Goal: Check status: Check status

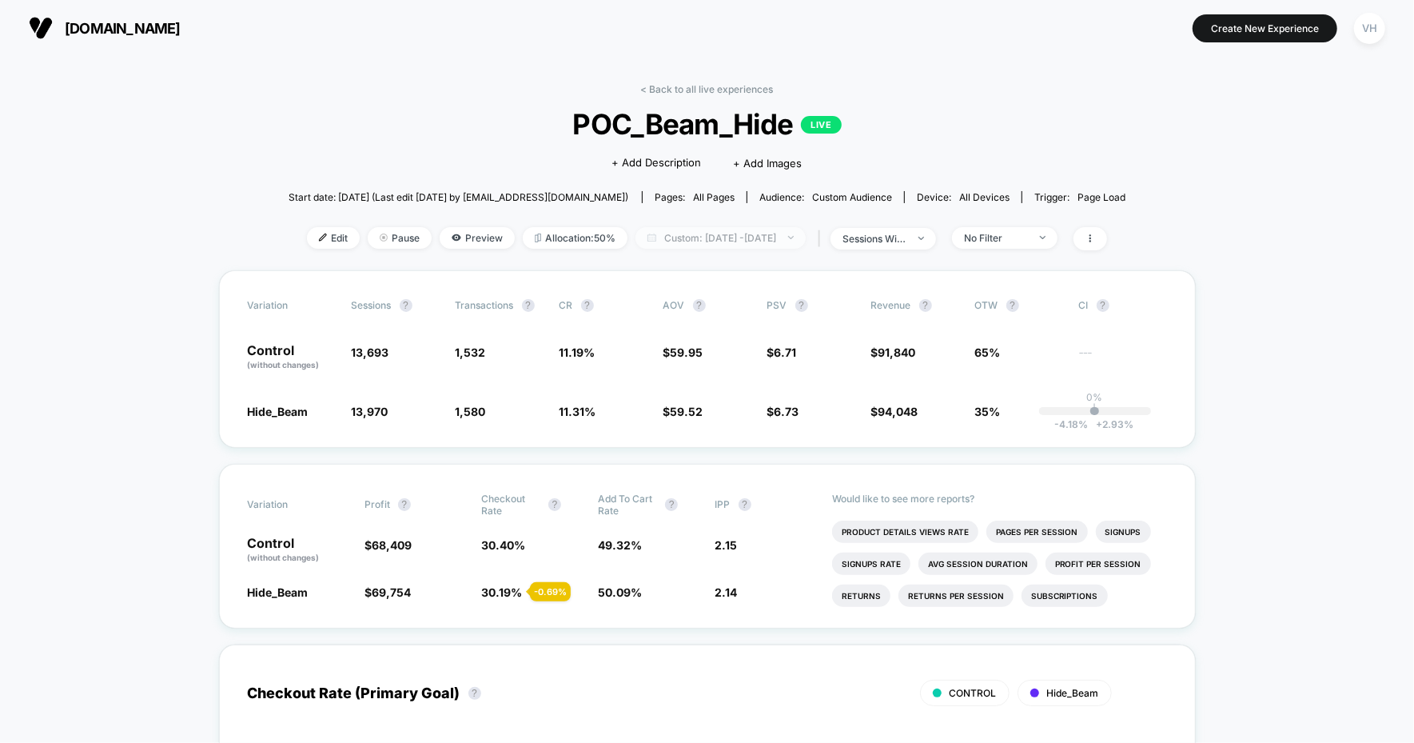
click at [692, 241] on span "Custom: Oct 1, 2025 - Oct 1, 2025" at bounding box center [721, 238] width 170 height 22
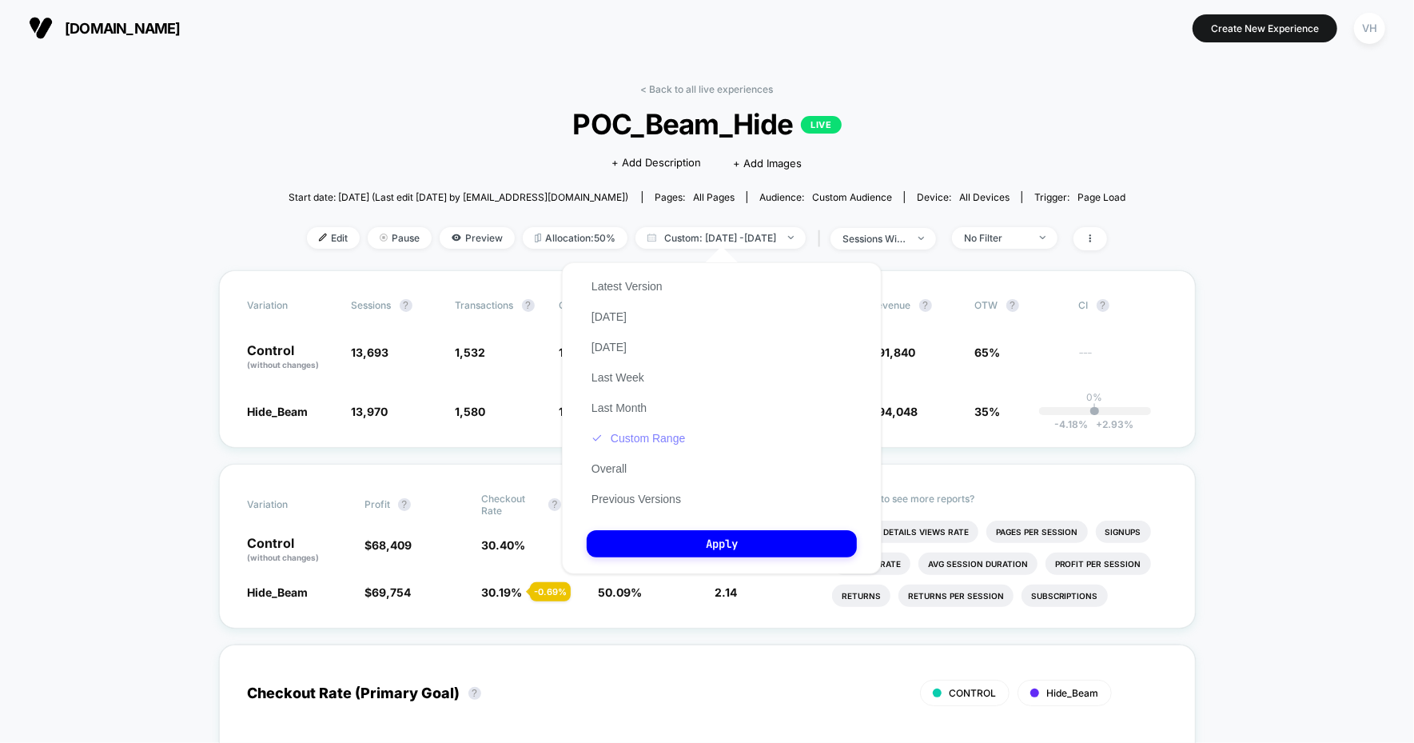
click at [635, 438] on button "Custom Range" at bounding box center [638, 438] width 103 height 14
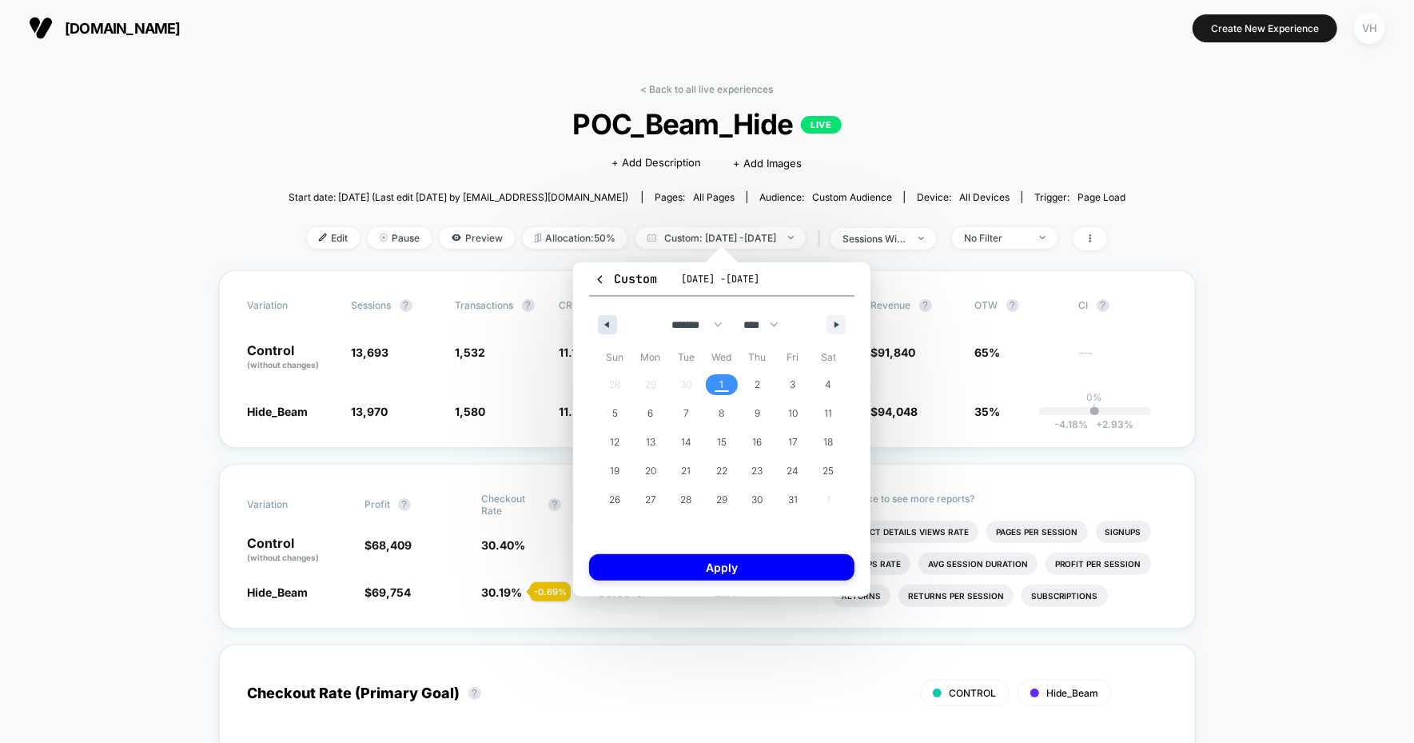
click at [605, 321] on icon "button" at bounding box center [605, 324] width 8 height 6
click at [648, 503] on span "29" at bounding box center [650, 499] width 11 height 29
click at [842, 321] on icon "button" at bounding box center [839, 324] width 8 height 6
click at [720, 390] on span "1" at bounding box center [722, 384] width 4 height 29
select select "*"
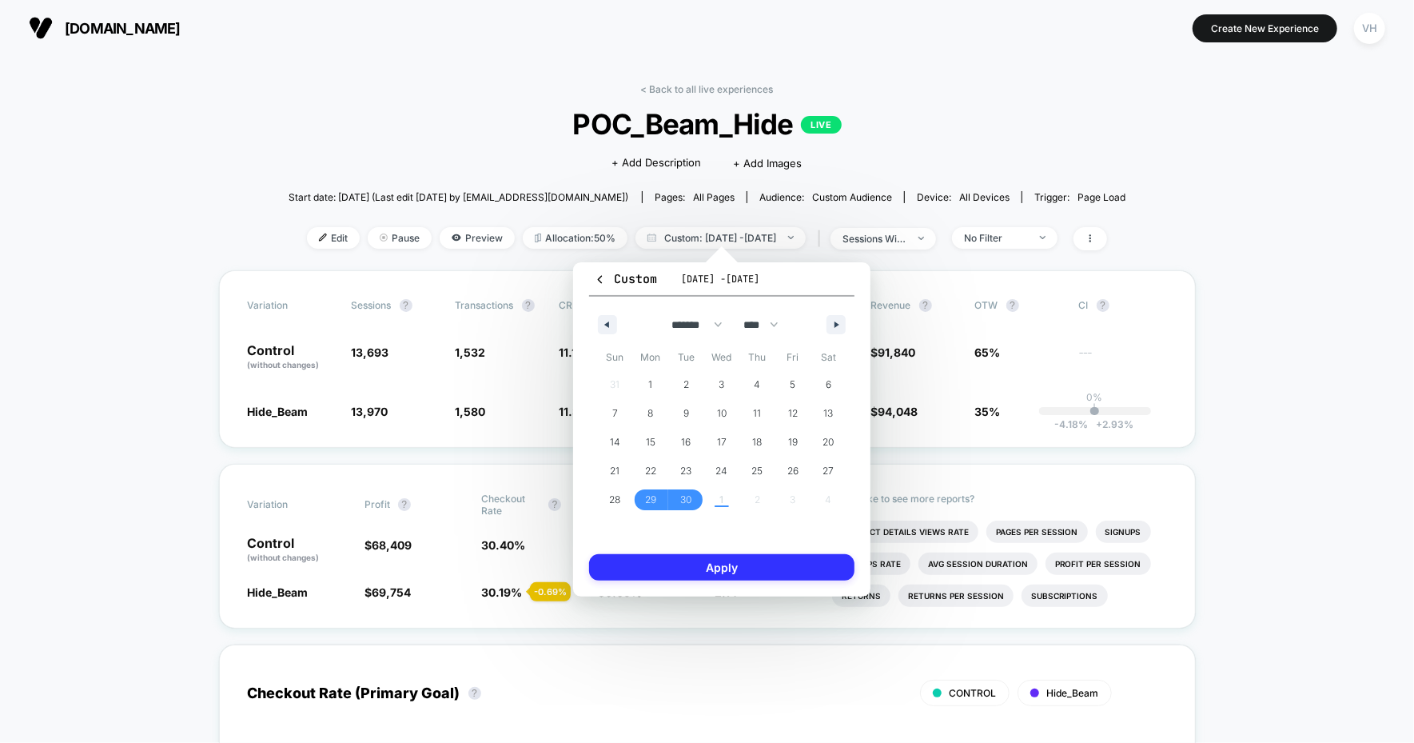
click at [701, 566] on button "Apply" at bounding box center [721, 567] width 265 height 26
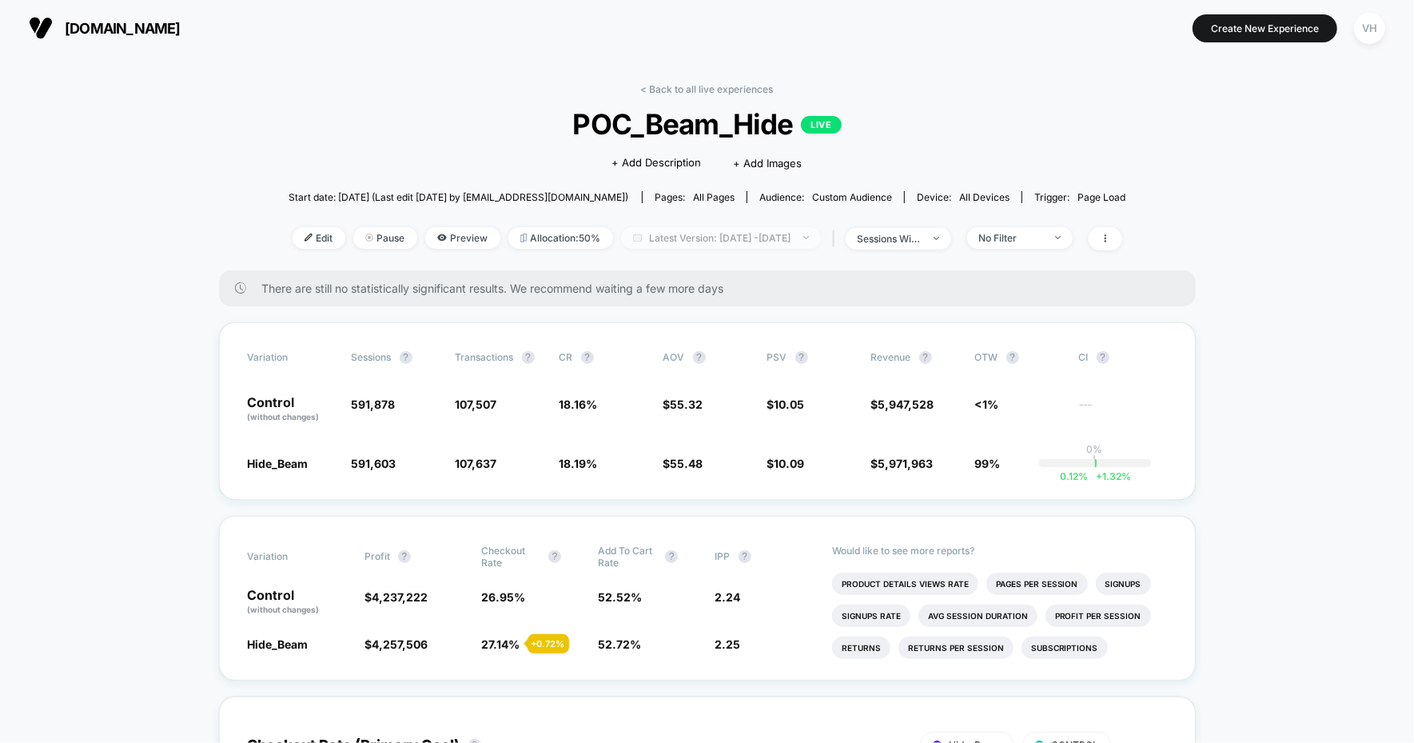
click at [783, 230] on span "Latest Version: Sep 8, 2025 - Sep 9, 2025" at bounding box center [721, 238] width 200 height 22
select select "*"
select select "****"
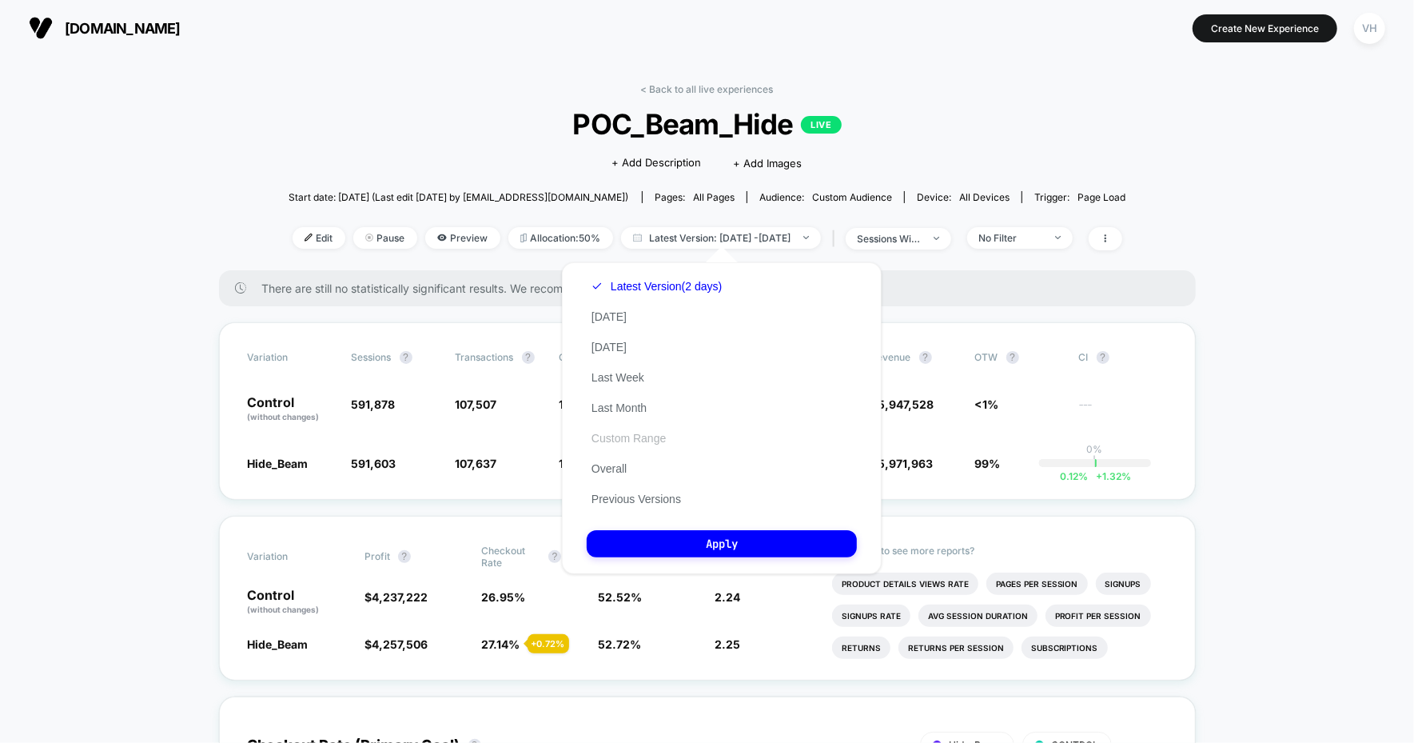
click at [622, 433] on button "Custom Range" at bounding box center [629, 438] width 84 height 14
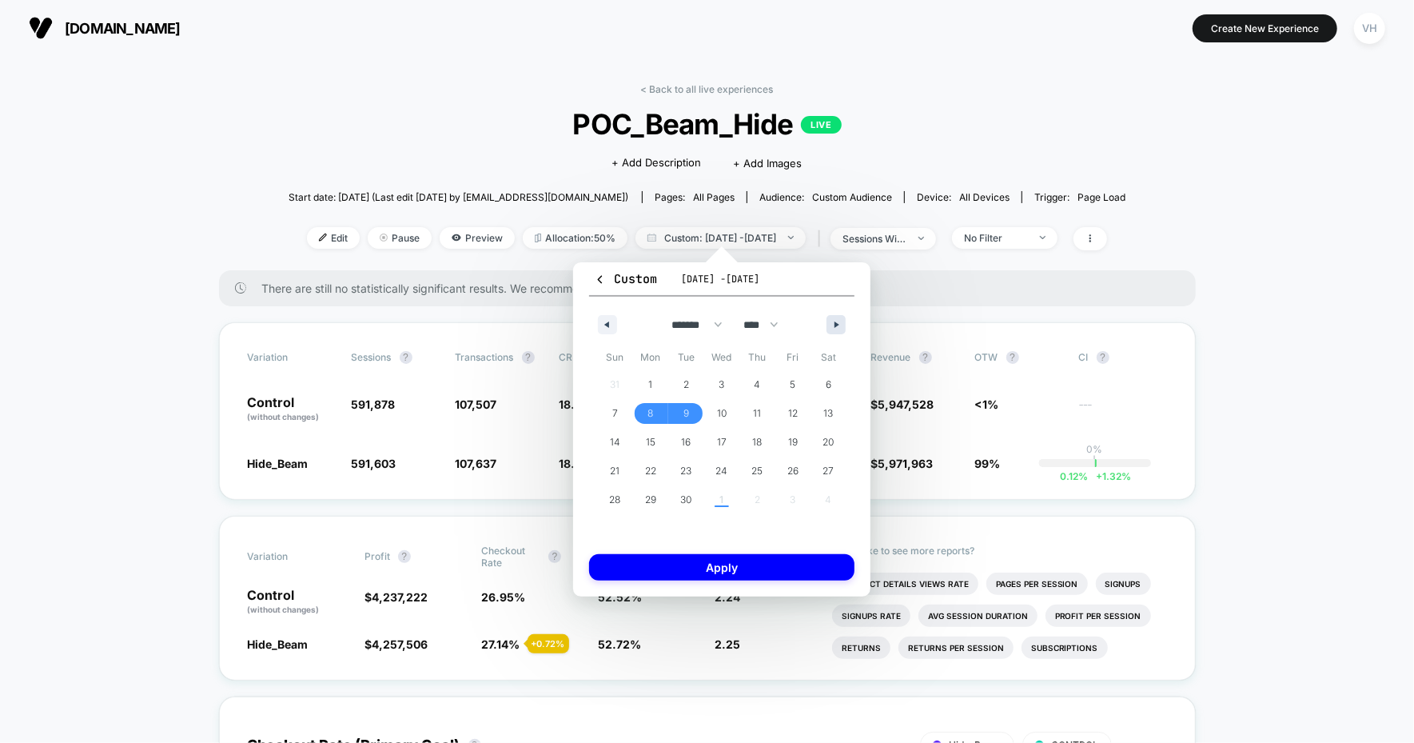
click at [837, 325] on icon "button" at bounding box center [839, 324] width 8 height 6
click at [598, 334] on div "******* ******** ***** ***** *** **** **** ****** ********* ******* ******** **…" at bounding box center [721, 321] width 265 height 48
click at [606, 325] on icon "button" at bounding box center [605, 324] width 8 height 6
click at [653, 496] on span "29" at bounding box center [650, 499] width 11 height 29
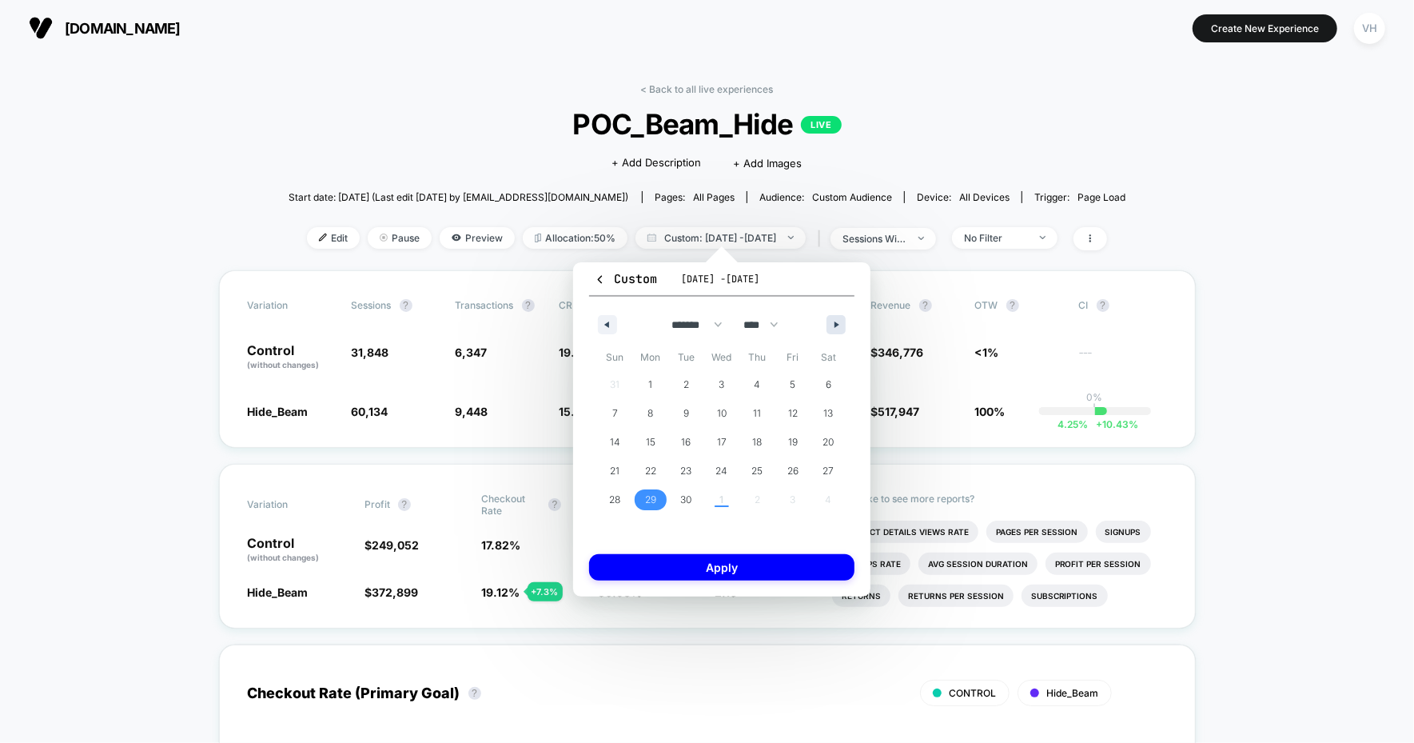
click at [831, 320] on button "button" at bounding box center [836, 324] width 19 height 19
click at [723, 385] on span "1" at bounding box center [722, 384] width 4 height 29
select select "*"
click at [738, 576] on button "Apply" at bounding box center [721, 567] width 265 height 26
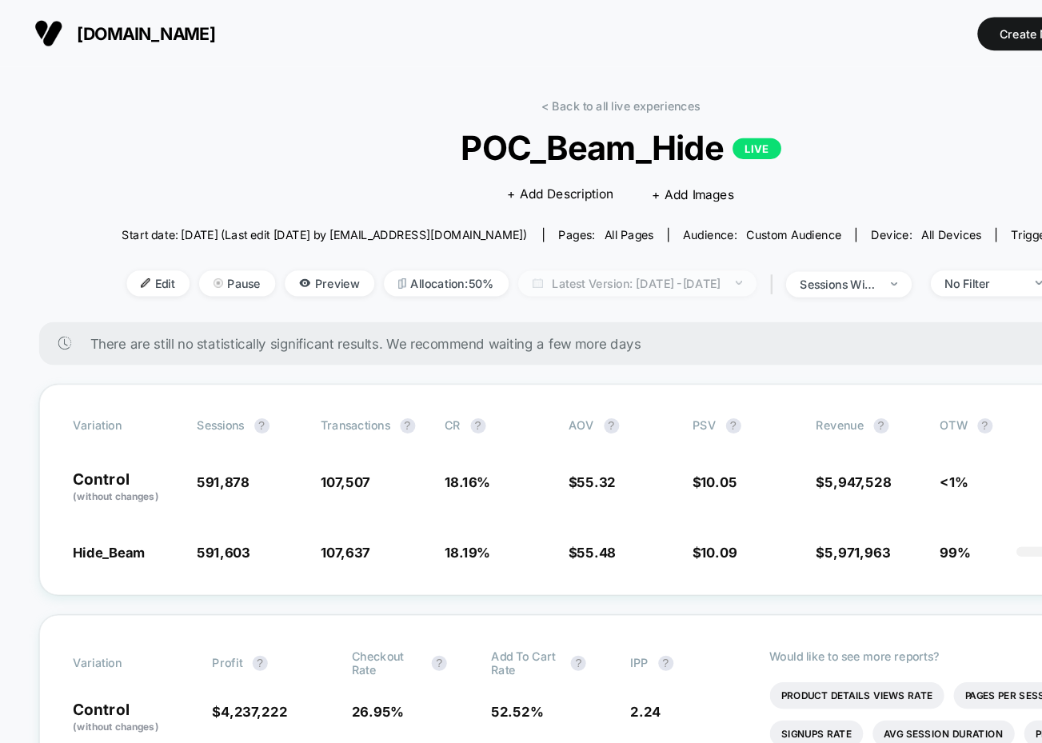
click at [524, 233] on span "Latest Version: [DATE] - [DATE]" at bounding box center [535, 238] width 200 height 22
select select "*"
select select "****"
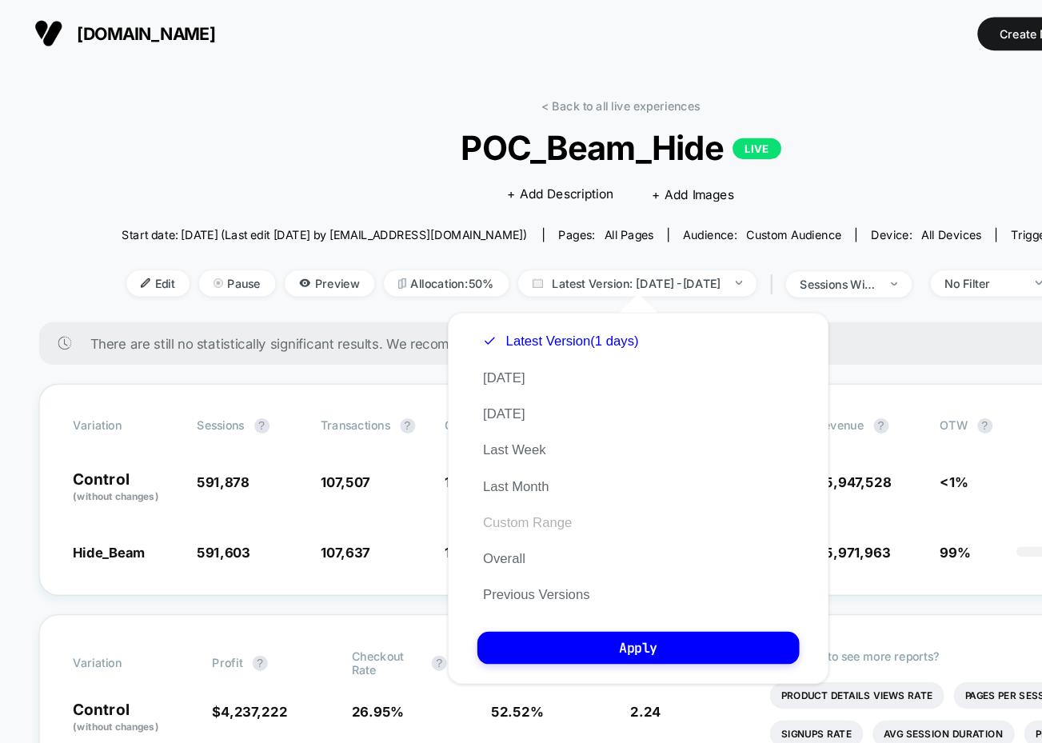
click at [421, 443] on button "Custom Range" at bounding box center [443, 438] width 84 height 14
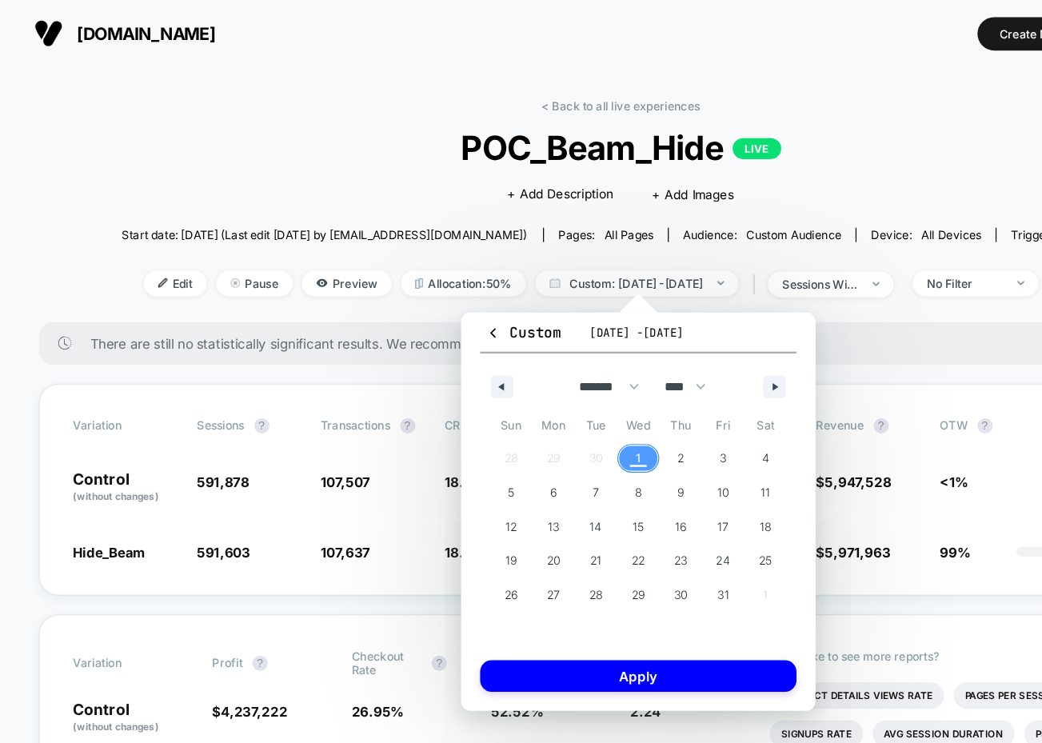
click at [521, 386] on span "1" at bounding box center [536, 384] width 36 height 21
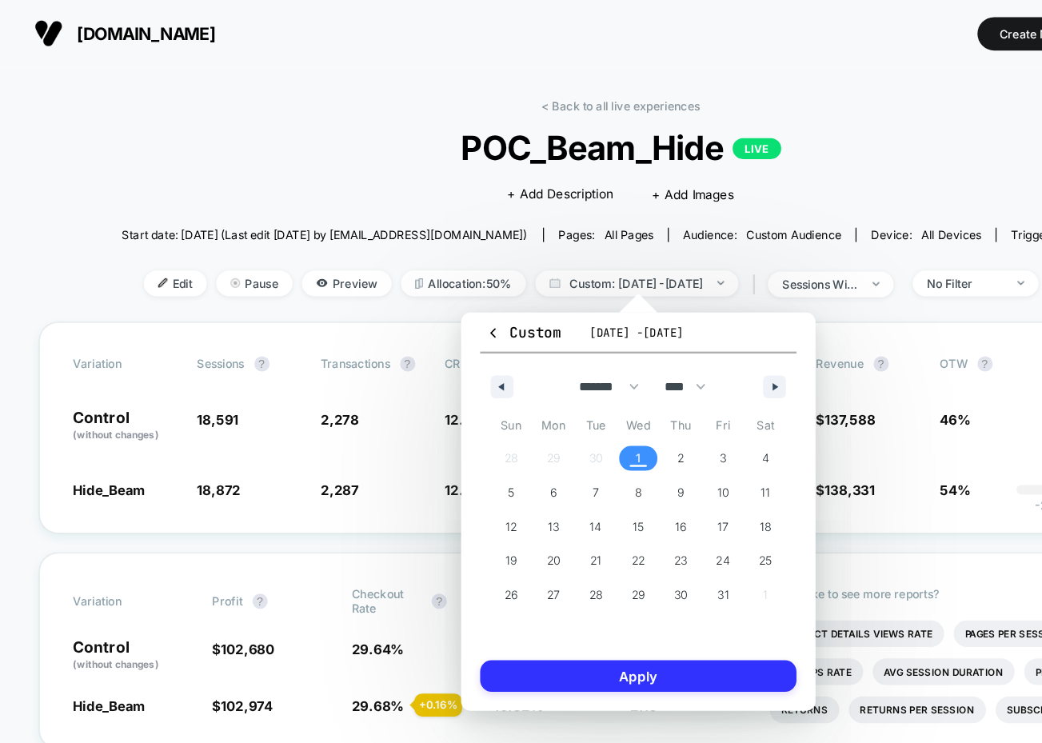
click at [474, 564] on button "Apply" at bounding box center [535, 567] width 265 height 26
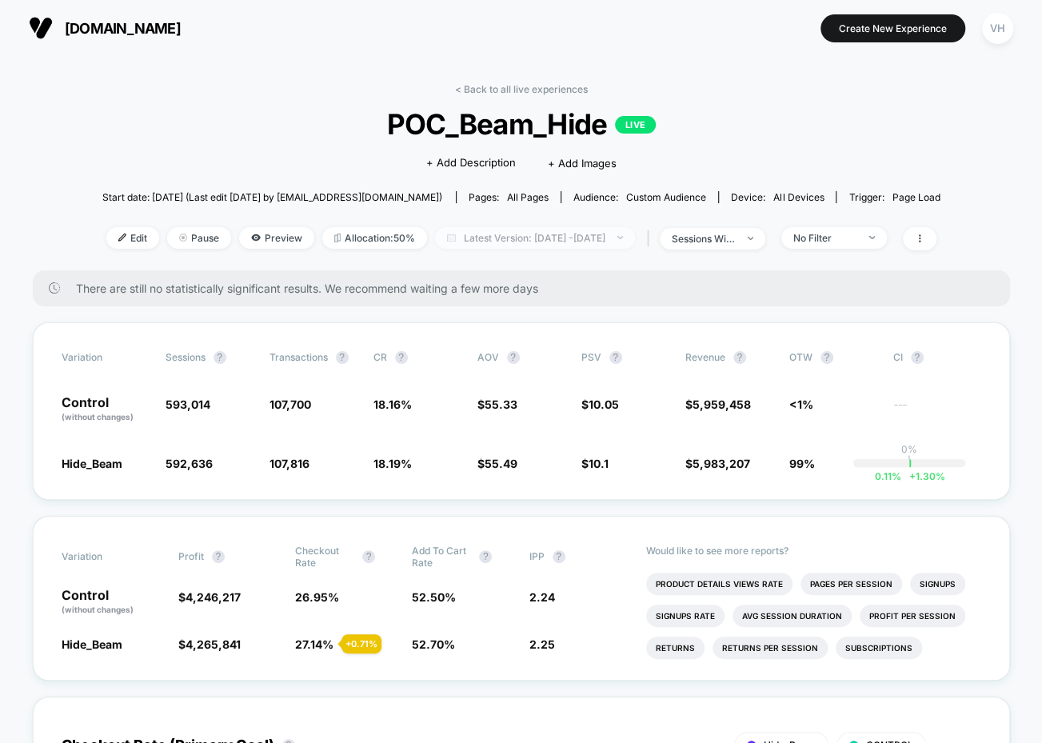
click at [576, 238] on span "Latest Version: [DATE] - [DATE]" at bounding box center [535, 238] width 200 height 22
select select "*"
select select "****"
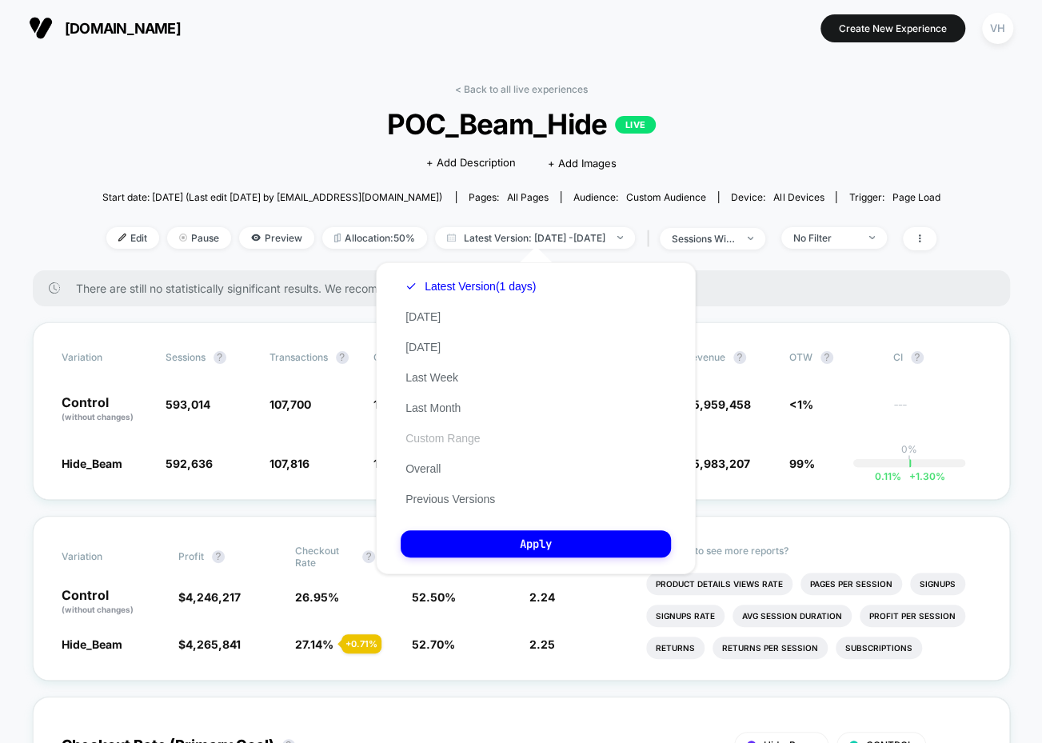
click at [432, 441] on button "Custom Range" at bounding box center [443, 438] width 84 height 14
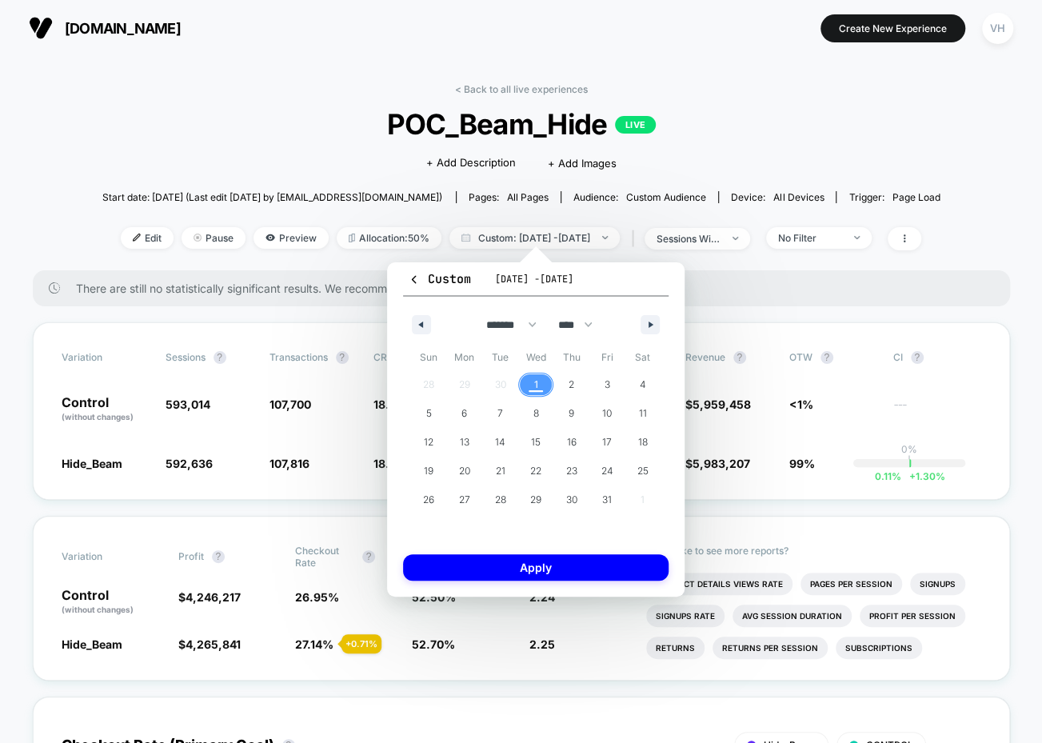
click at [532, 371] on button "1" at bounding box center [536, 384] width 36 height 29
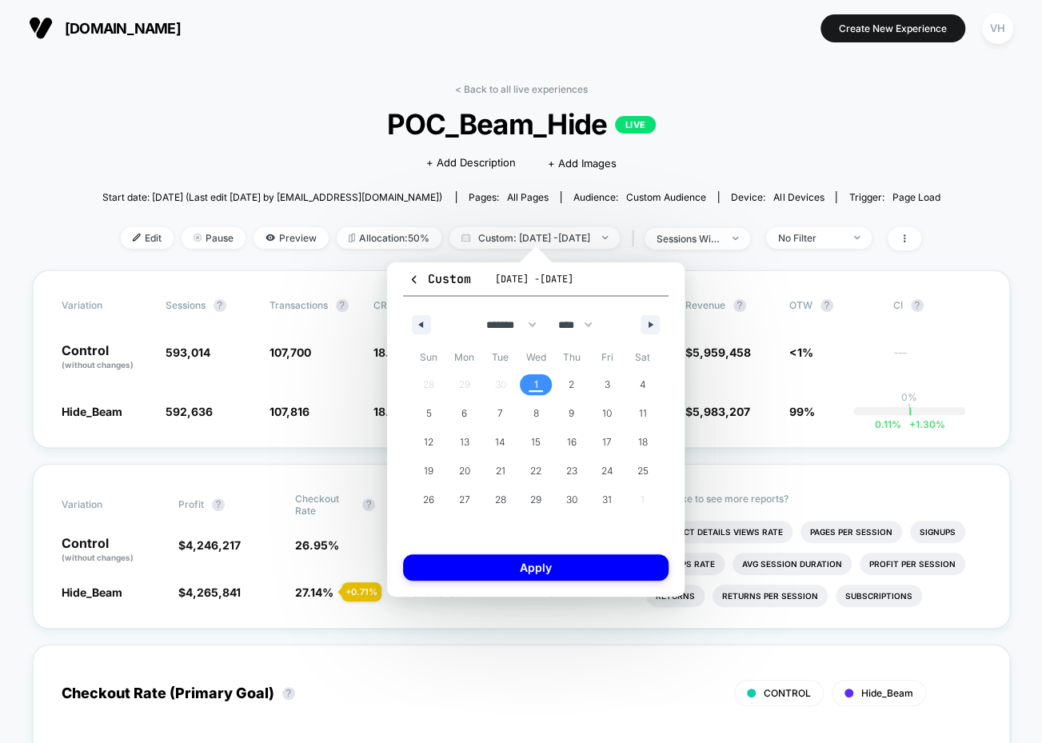
click at [532, 371] on button "1" at bounding box center [536, 384] width 36 height 29
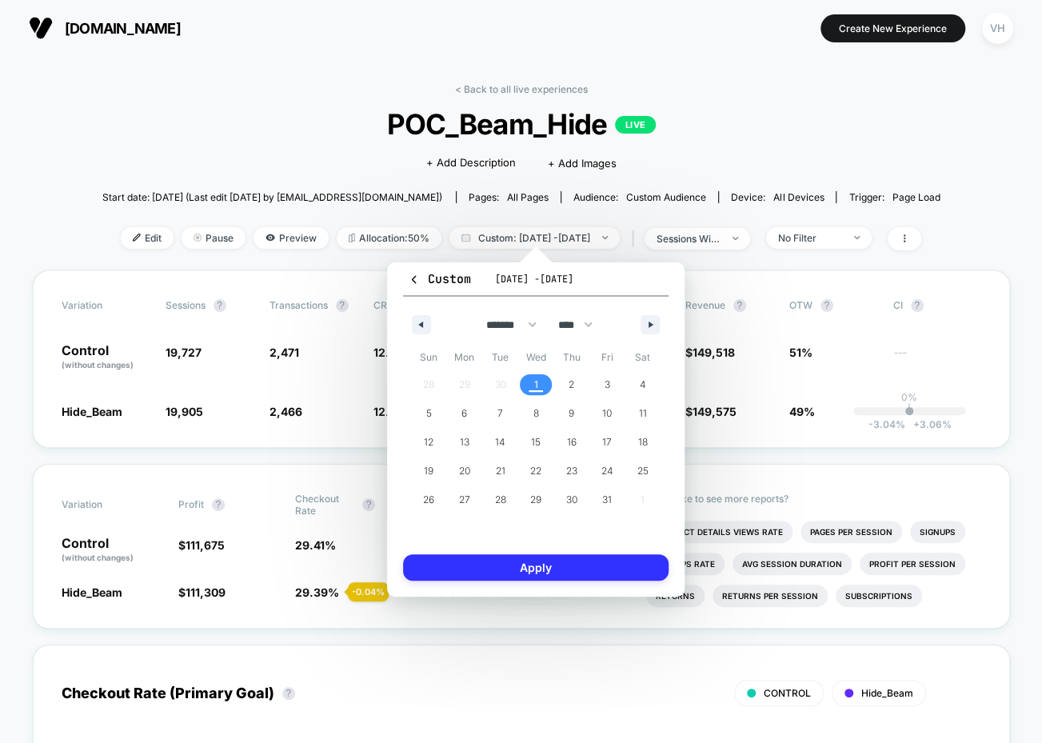
click at [539, 568] on button "Apply" at bounding box center [535, 567] width 265 height 26
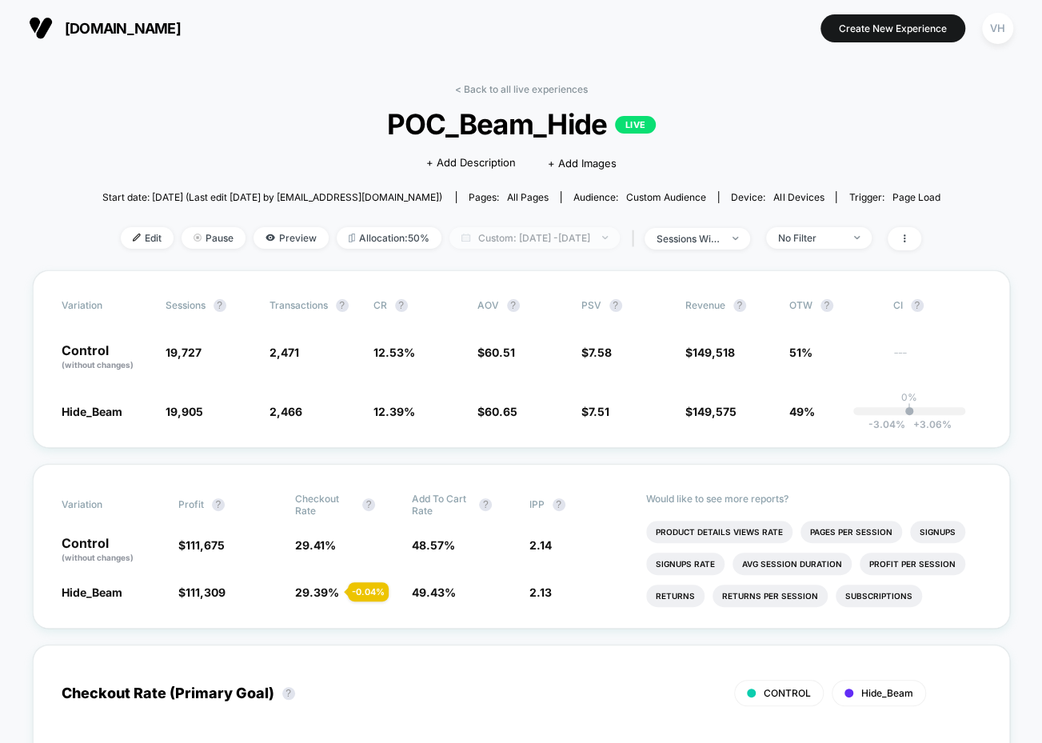
click at [558, 232] on span "Custom: Oct 1, 2025 - Oct 1, 2025" at bounding box center [534, 238] width 170 height 22
select select "*"
select select "****"
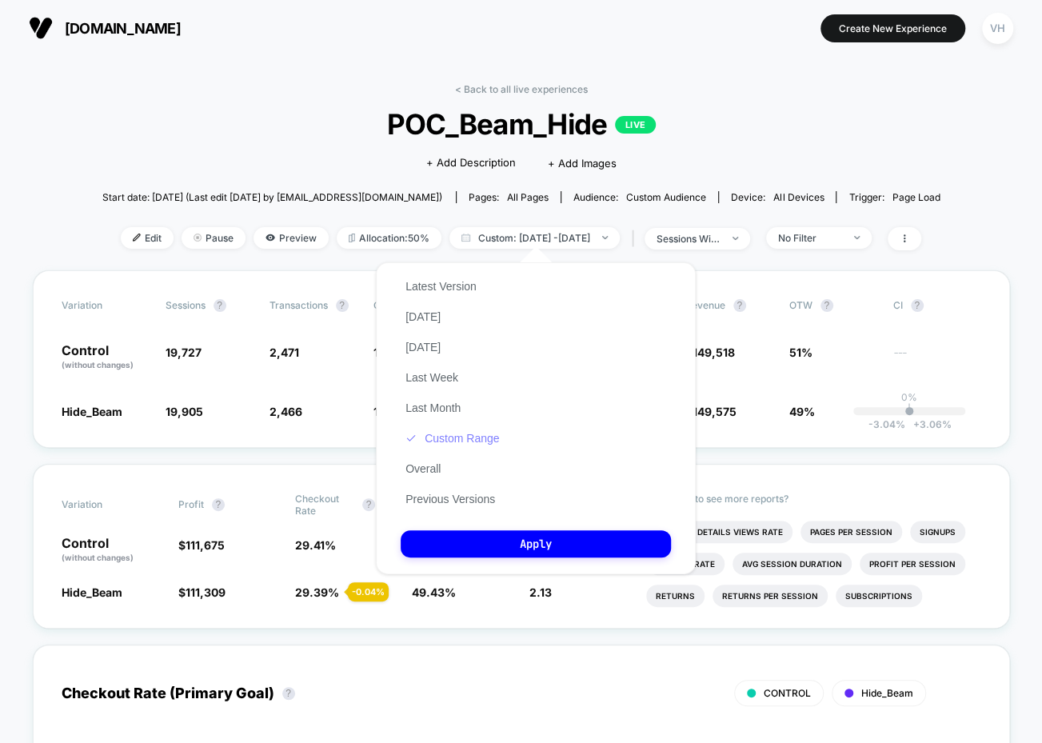
click at [447, 433] on button "Custom Range" at bounding box center [452, 438] width 103 height 14
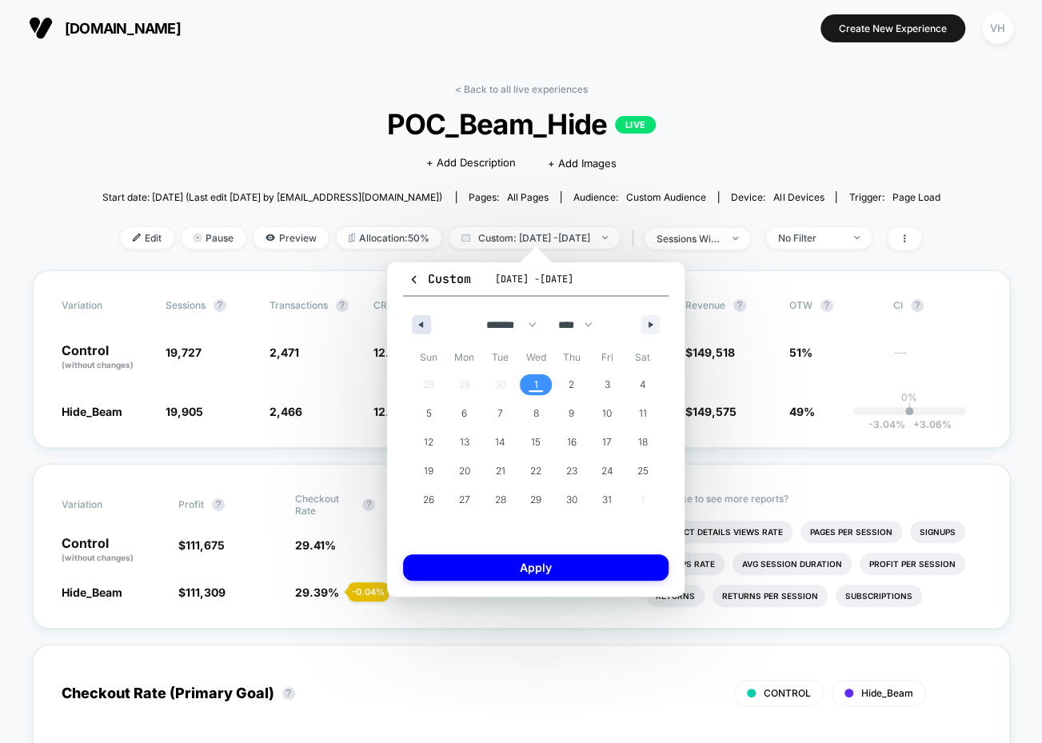
click at [417, 323] on icon "button" at bounding box center [419, 324] width 8 height 6
click at [464, 496] on span "29" at bounding box center [464, 499] width 11 height 29
click at [651, 329] on button "button" at bounding box center [649, 324] width 19 height 19
click at [532, 387] on span "1" at bounding box center [536, 384] width 36 height 21
select select "*"
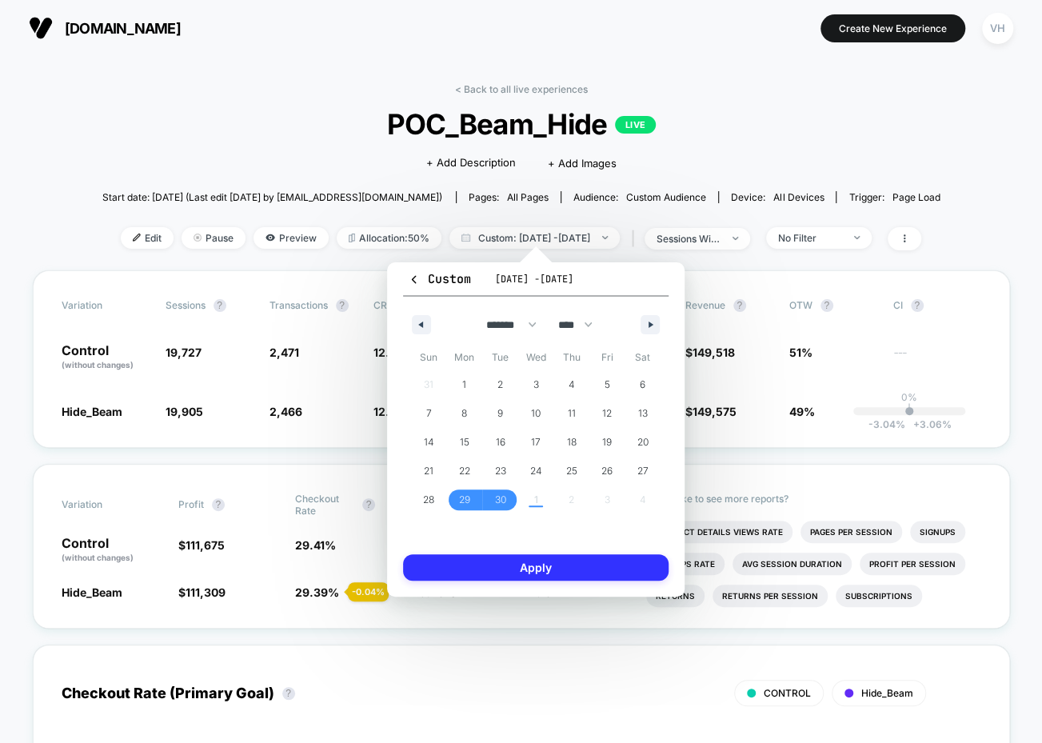
click at [526, 575] on button "Apply" at bounding box center [535, 567] width 265 height 26
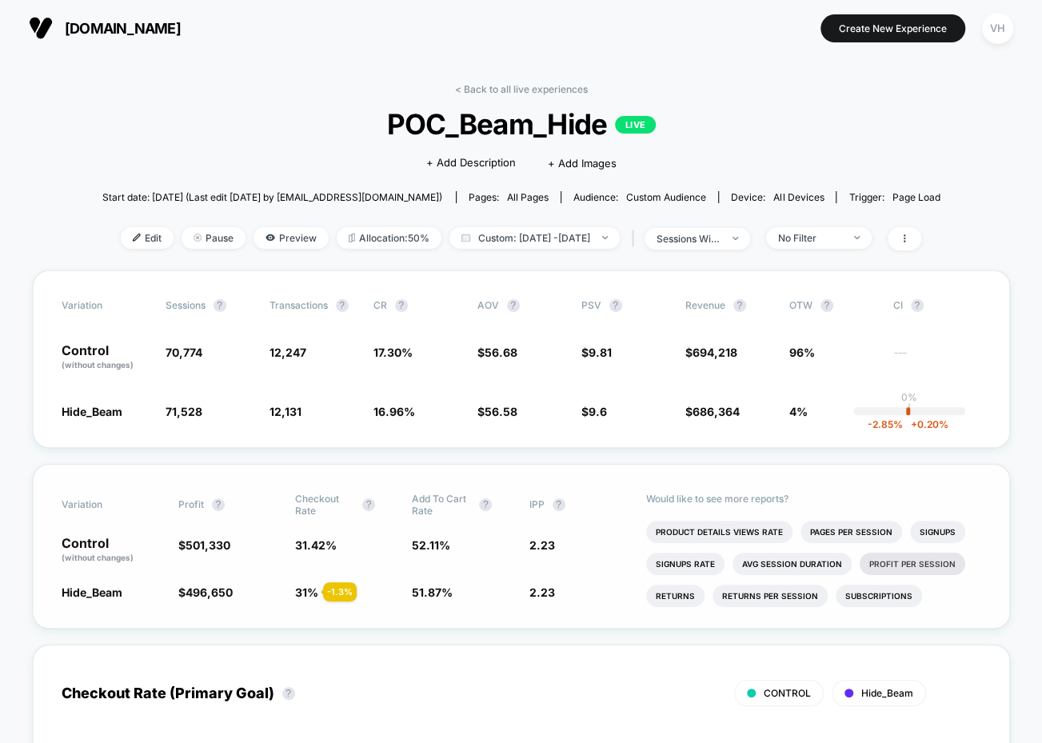
click at [923, 564] on li "Profit Per Session" at bounding box center [912, 563] width 106 height 22
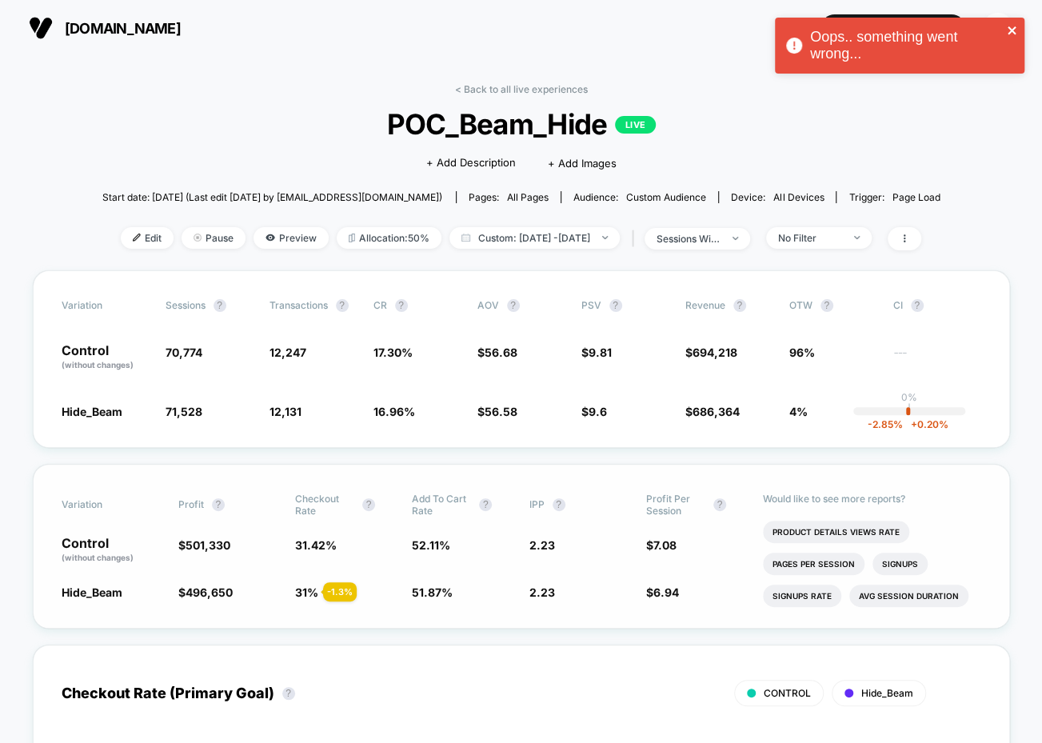
click at [1013, 28] on icon "close" at bounding box center [1011, 30] width 8 height 8
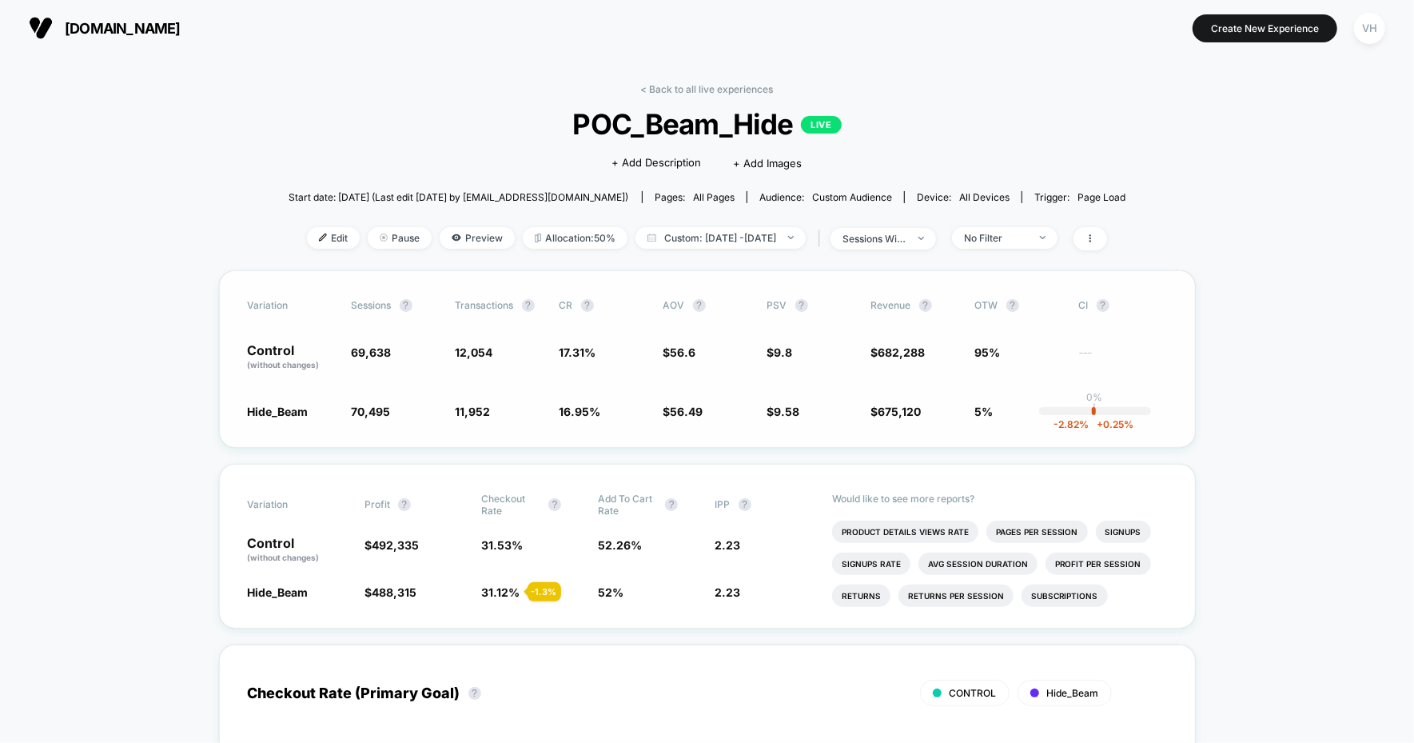
click at [1018, 324] on div "Variation Sessions ? Transactions ? CR ? AOV ? PSV ? Revenue ? OTW ? CI ? Contr…" at bounding box center [707, 358] width 977 height 177
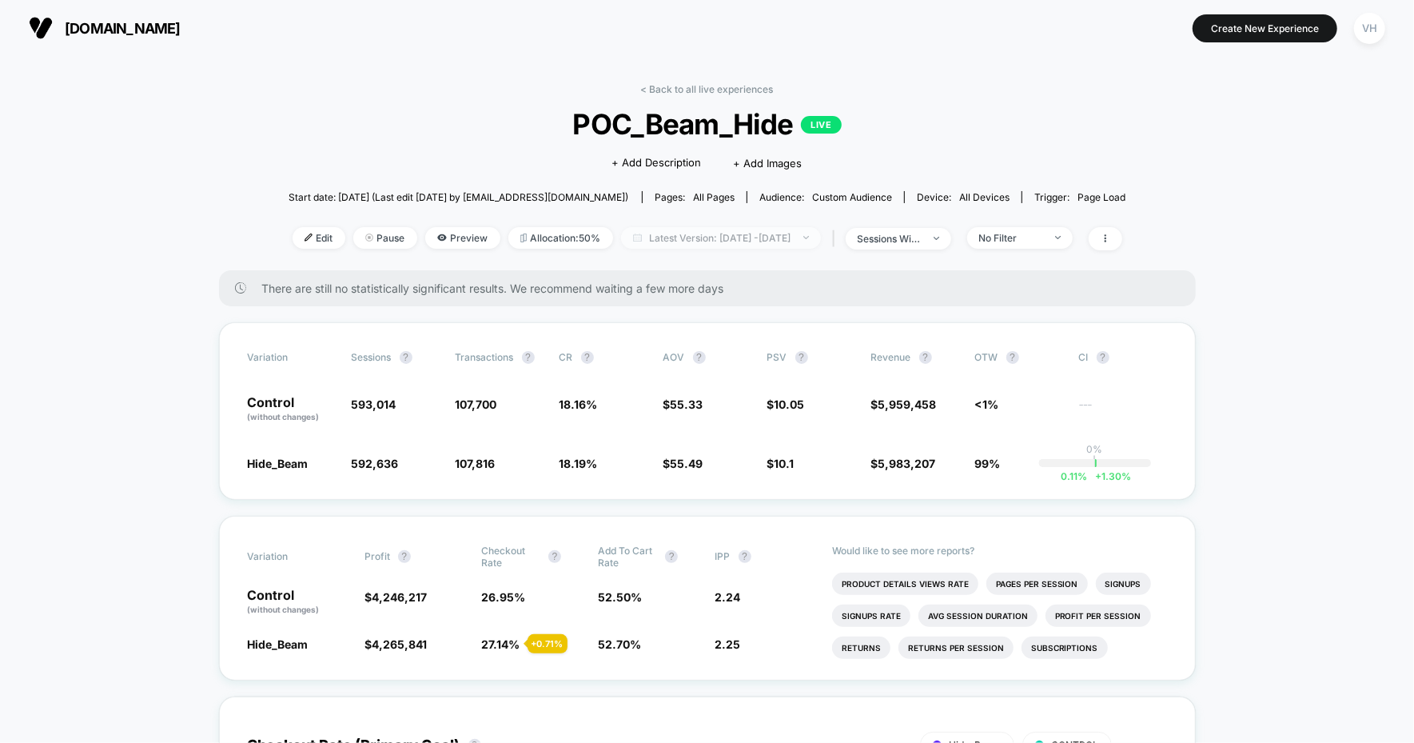
click at [768, 236] on span "Latest Version: [DATE] - [DATE]" at bounding box center [721, 238] width 200 height 22
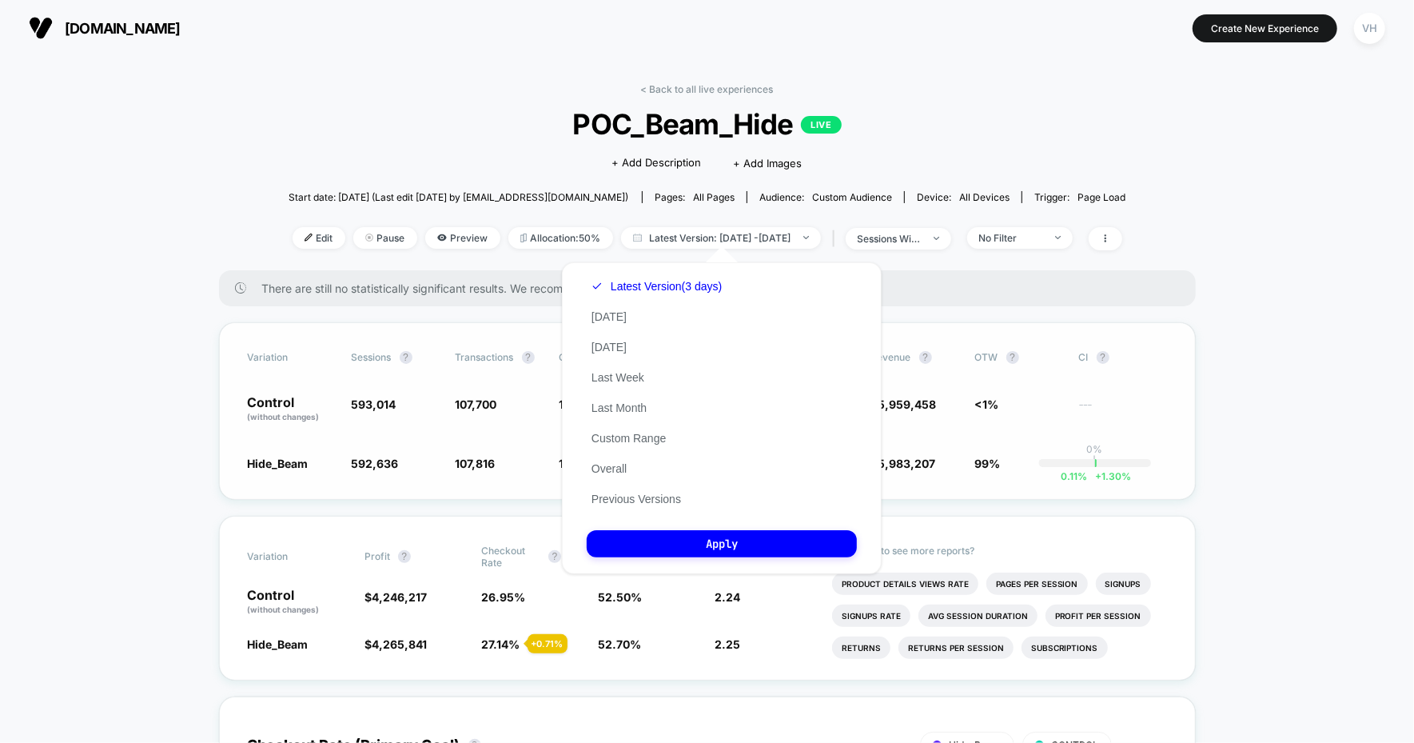
click at [975, 400] on span "<1%" at bounding box center [1019, 409] width 88 height 27
